Goal: Task Accomplishment & Management: Use online tool/utility

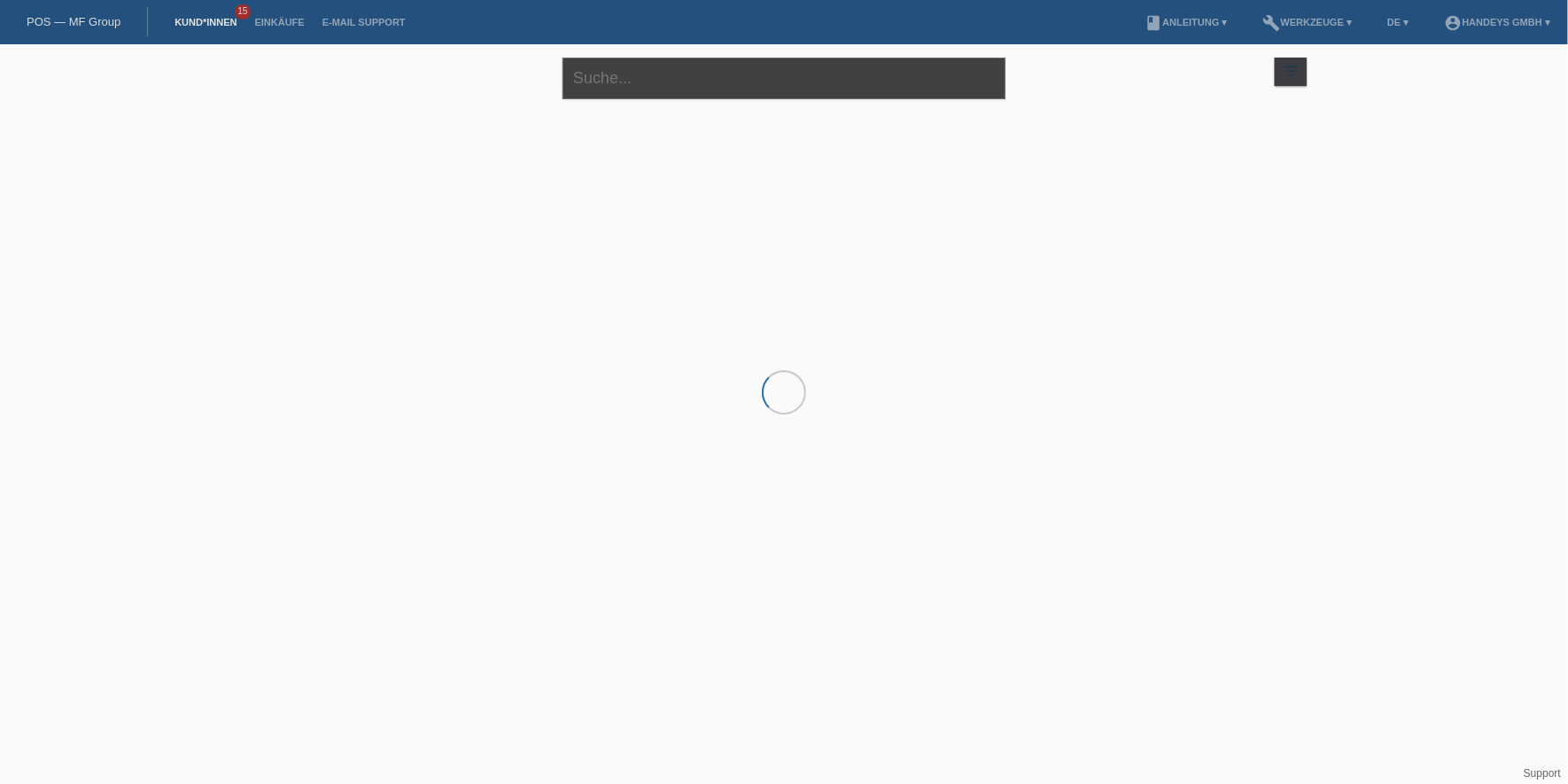
click at [662, 88] on input "text" at bounding box center [784, 78] width 443 height 42
type input "agatina"
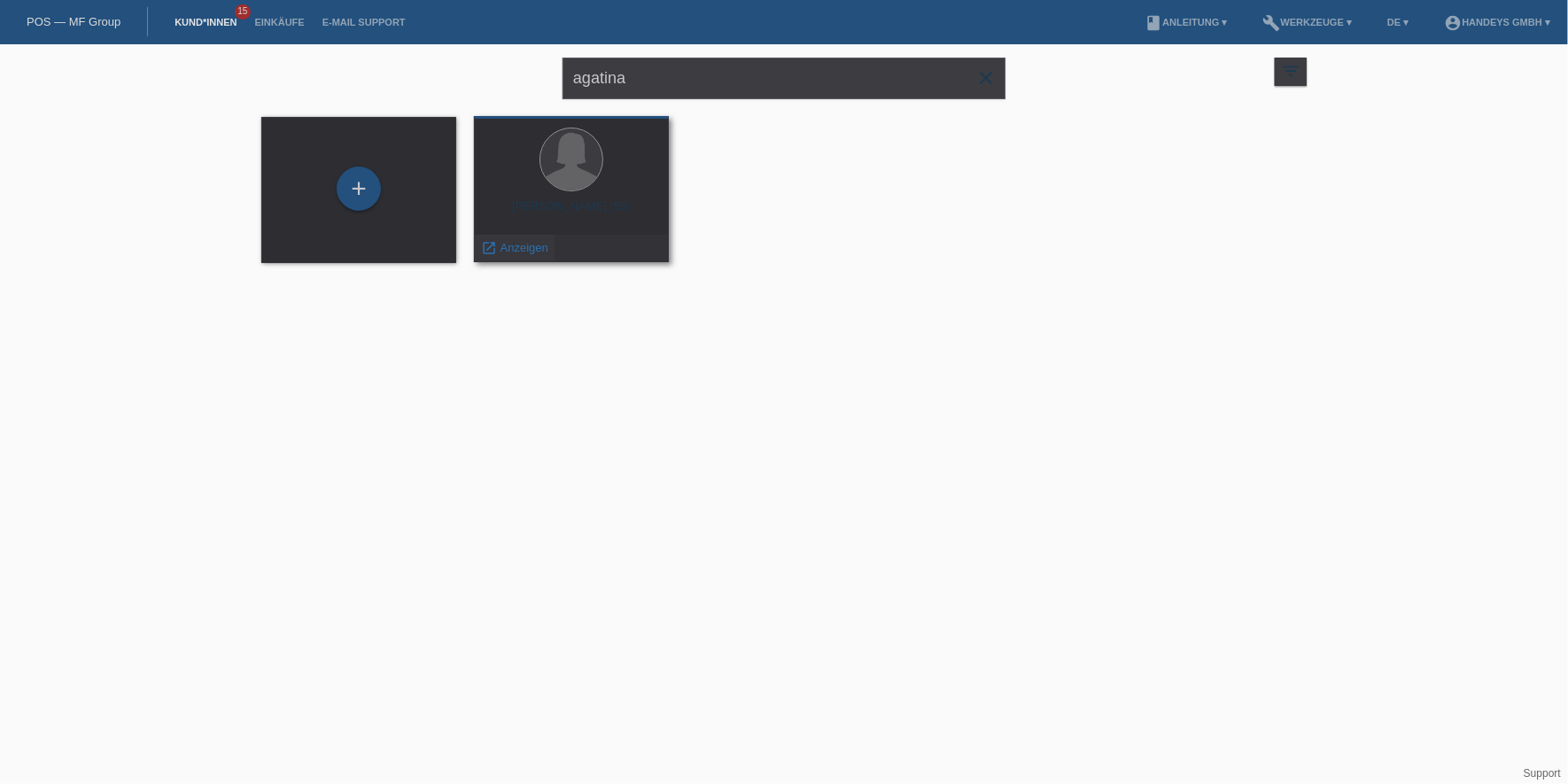
click at [530, 253] on span "Anzeigen" at bounding box center [524, 247] width 47 height 14
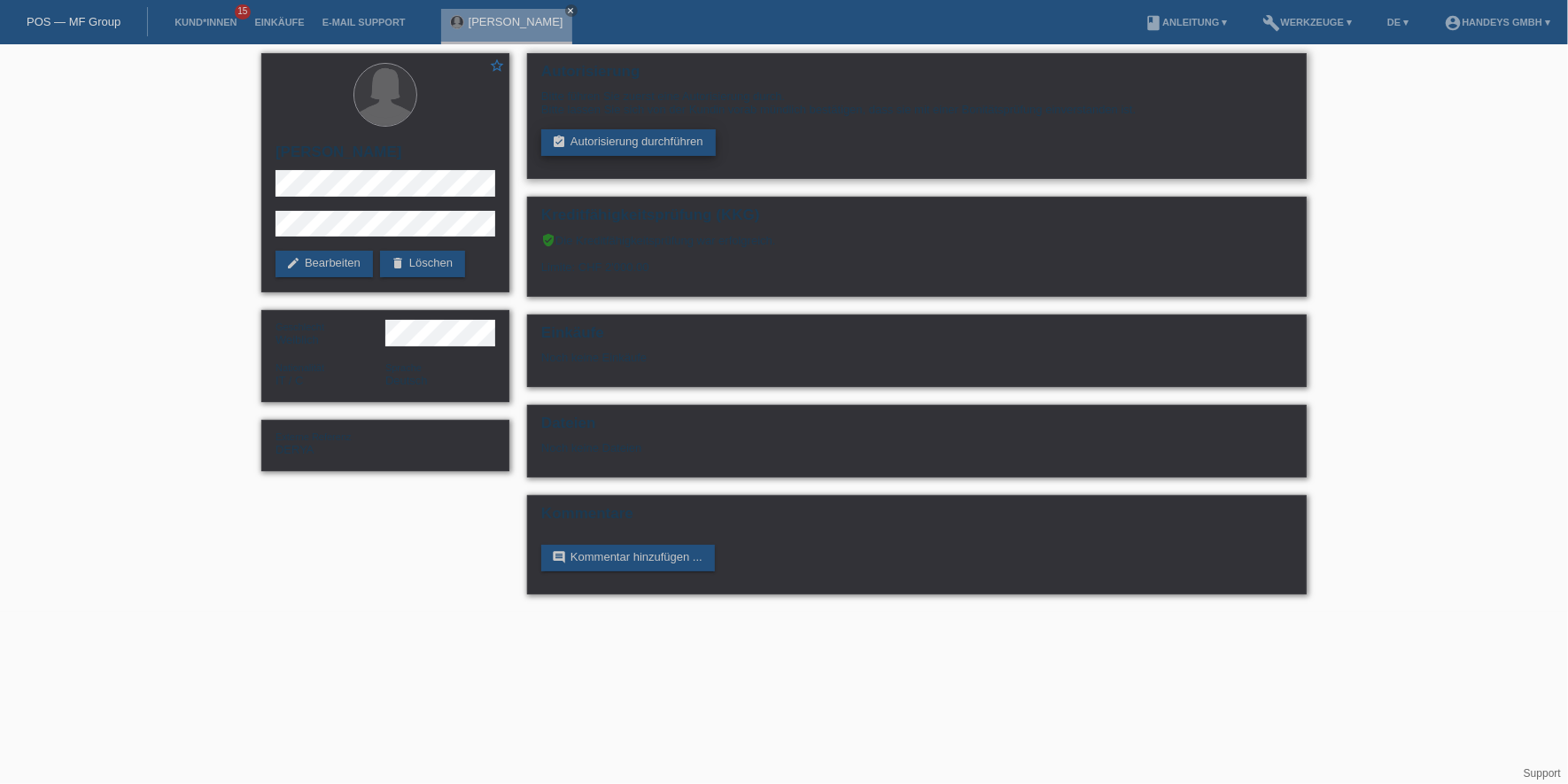
click at [604, 143] on link "assignment_turned_in Autorisierung durchführen" at bounding box center [628, 142] width 174 height 26
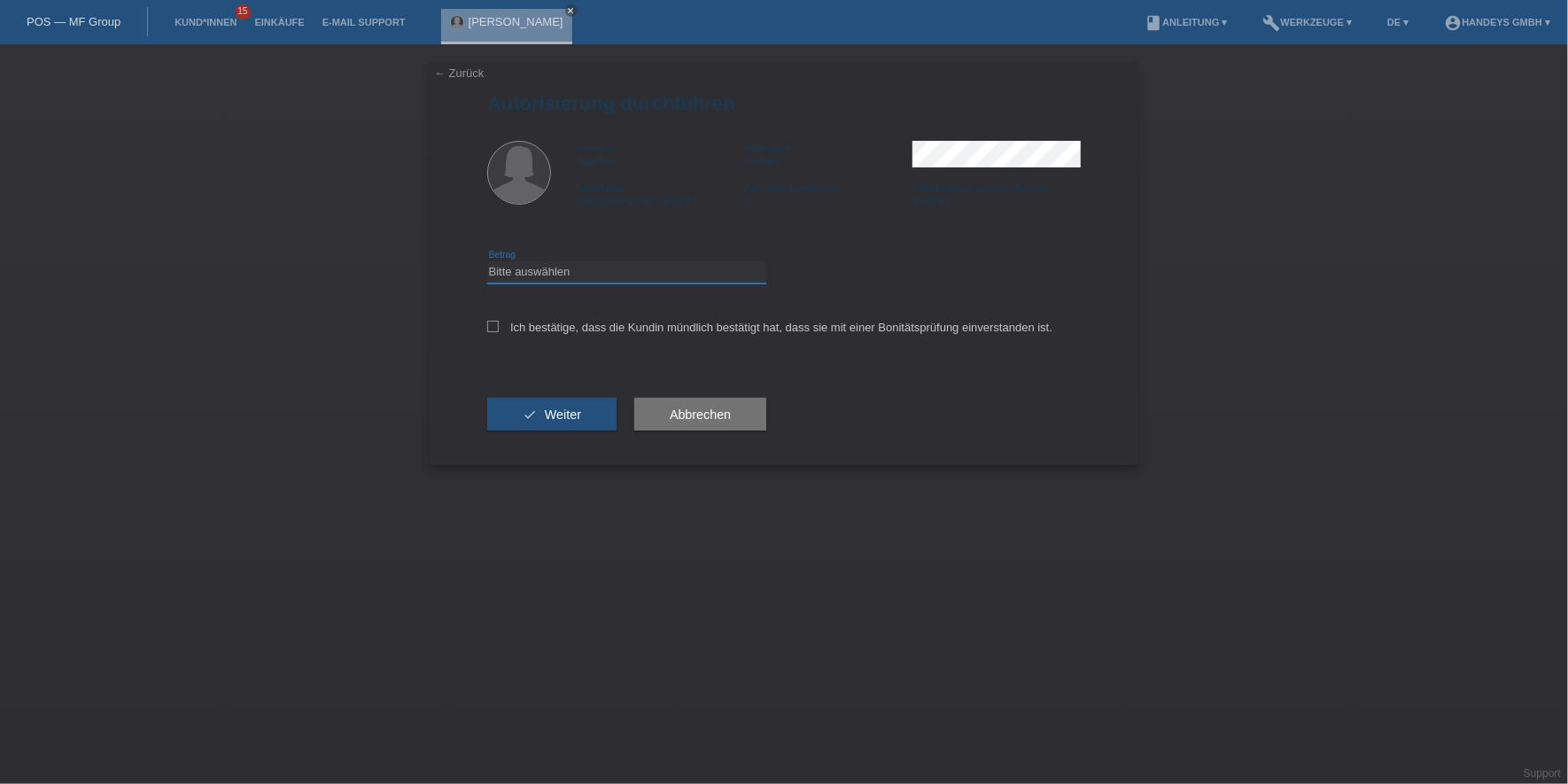
drag, startPoint x: 604, startPoint y: 273, endPoint x: 604, endPoint y: 284, distance: 11.0
click at [604, 273] on select "Bitte auswählen CHF 1.00 - CHF 499.00 CHF 500.00 - CHF 1'999.00 CHF 2'000.00 - …" at bounding box center [627, 272] width 279 height 21
select select "3"
click at [487, 262] on select "Bitte auswählen CHF 1.00 - CHF 499.00 CHF 500.00 - CHF 1'999.00 CHF 2'000.00 - …" at bounding box center [627, 272] width 279 height 21
click at [588, 324] on label "Ich bestätige, dass die Kundin mündlich bestätigt hat, dass sie mit einer Bonit…" at bounding box center [770, 327] width 566 height 14
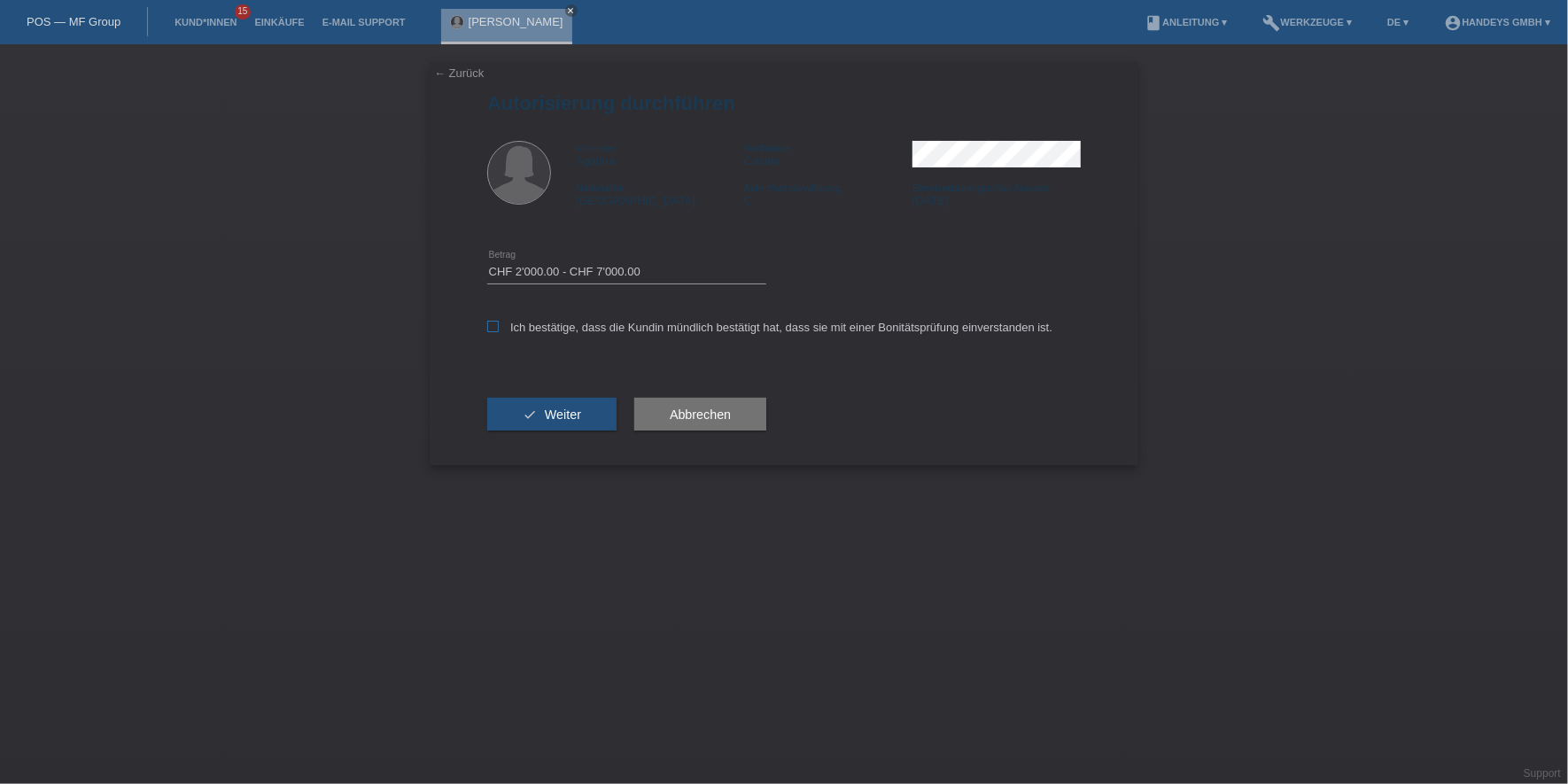
click at [499, 324] on input "Ich bestätige, dass die Kundin mündlich bestätigt hat, dass sie mit einer Bonit…" at bounding box center [493, 326] width 12 height 12
checkbox input "true"
click at [556, 408] on span "Weiter" at bounding box center [563, 415] width 36 height 15
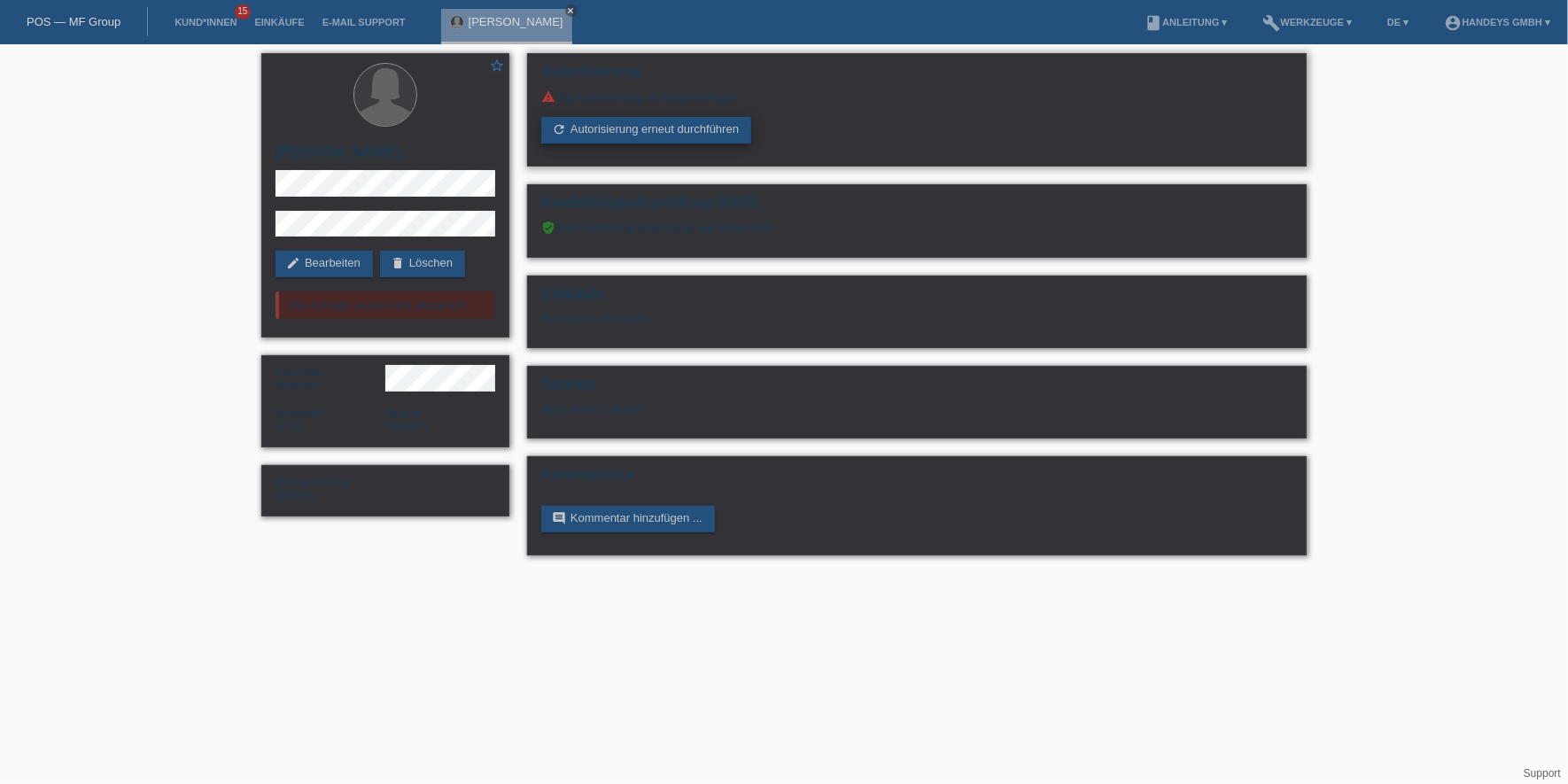
click at [633, 117] on link "refresh Autorisierung erneut durchführen" at bounding box center [647, 129] width 210 height 26
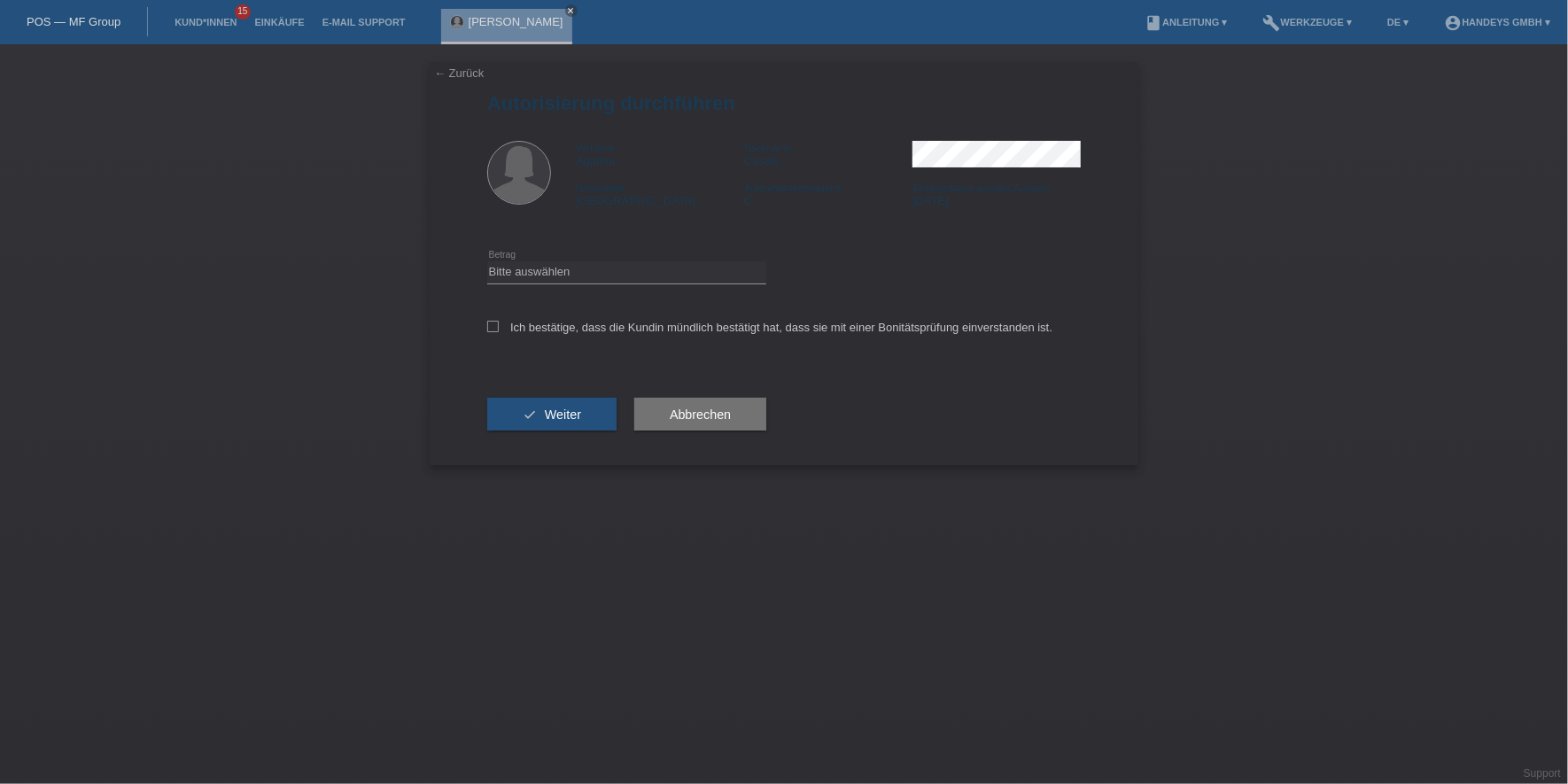
drag, startPoint x: 636, startPoint y: 294, endPoint x: 636, endPoint y: 279, distance: 15.0
click at [636, 290] on div "Bitte auswählen CHF 1.00 - CHF 499.00 CHF 500.00 - CHF 1'999.00 CHF 2'000.00 - …" at bounding box center [627, 273] width 279 height 60
click at [649, 266] on select "Bitte auswählen CHF 1.00 - CHF 499.00 CHF 500.00 - CHF 1'999.00 CHF 2'000.00 - …" at bounding box center [627, 272] width 279 height 21
select select "2"
click at [487, 262] on select "Bitte auswählen CHF 1.00 - CHF 499.00 CHF 500.00 - CHF 1'999.00 CHF 2'000.00 - …" at bounding box center [627, 272] width 279 height 21
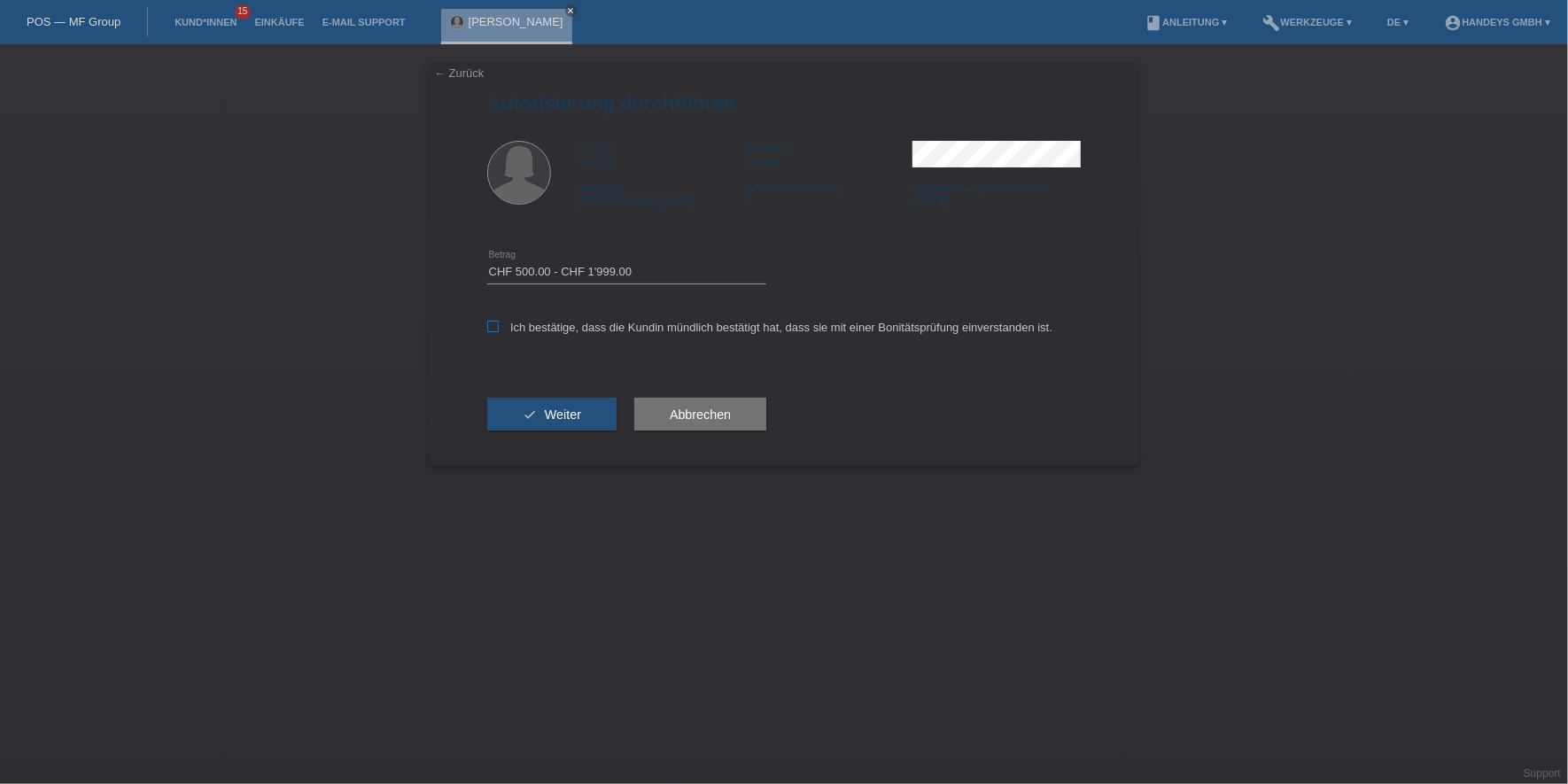
click at [566, 321] on label "Ich bestätige, dass die Kundin mündlich bestätigt hat, dass sie mit einer Bonit…" at bounding box center [770, 327] width 566 height 14
click at [499, 321] on input "Ich bestätige, dass die Kundin mündlich bestätigt hat, dass sie mit einer Bonit…" at bounding box center [493, 326] width 12 height 12
checkbox input "true"
click at [561, 407] on span "Weiter" at bounding box center [563, 415] width 36 height 15
